Goal: Communication & Community: Answer question/provide support

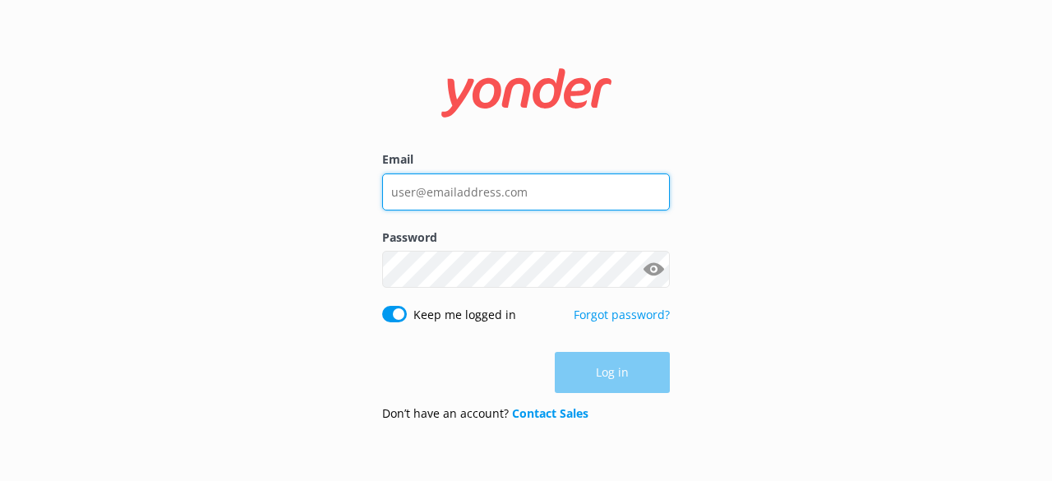
type input "[EMAIL_ADDRESS][DOMAIN_NAME]"
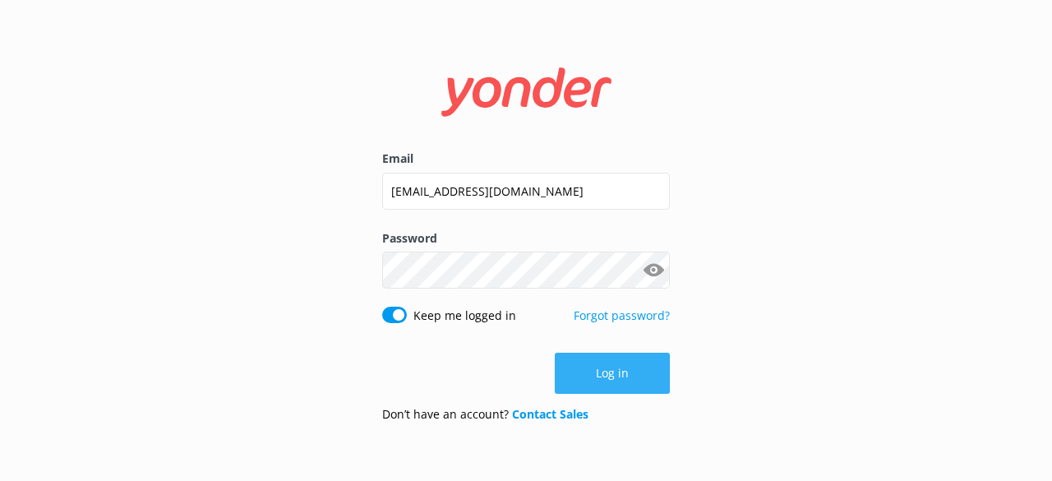
click at [606, 387] on button "Log in" at bounding box center [612, 373] width 115 height 41
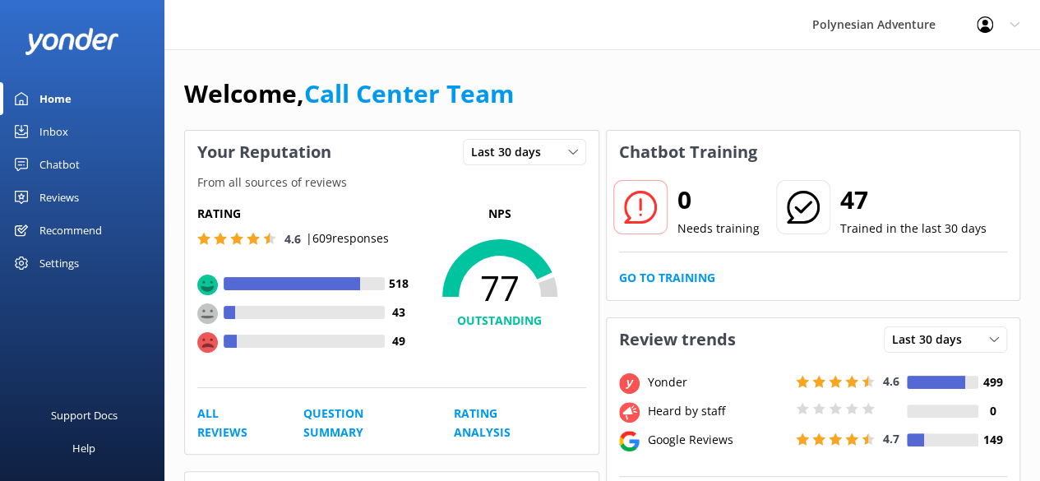
click at [83, 127] on link "Inbox" at bounding box center [82, 131] width 164 height 33
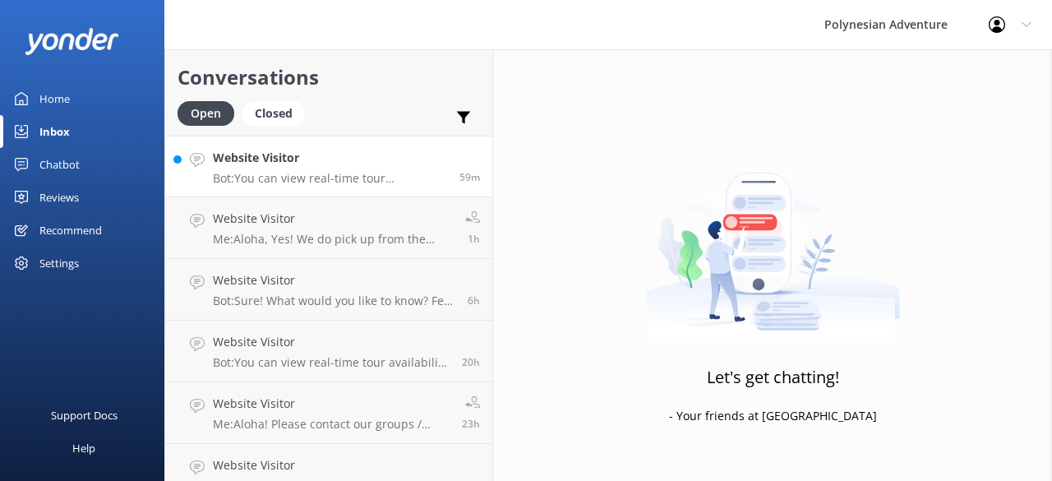
click at [320, 155] on h4 "Website Visitor" at bounding box center [330, 158] width 234 height 18
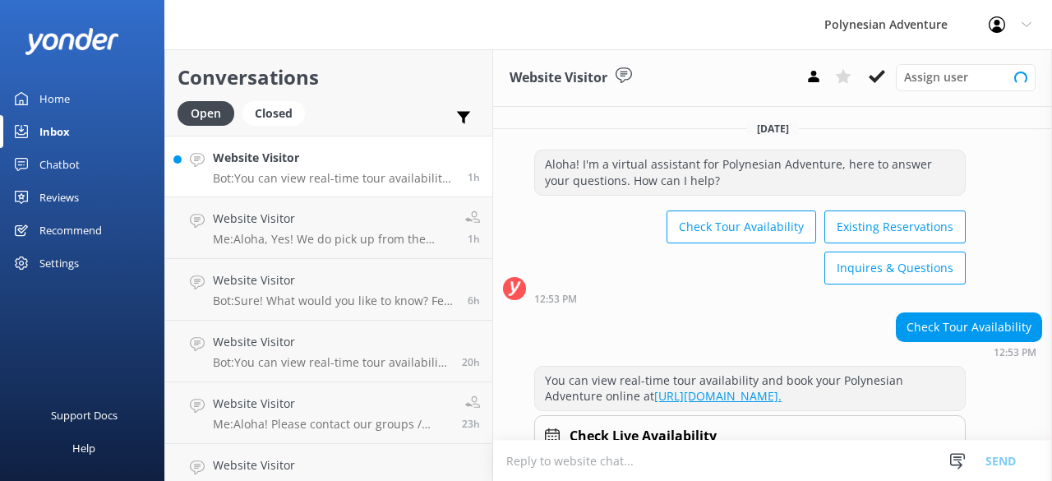
click at [320, 155] on h4 "Website Visitor" at bounding box center [334, 158] width 242 height 18
